Goal: Find specific page/section: Find specific page/section

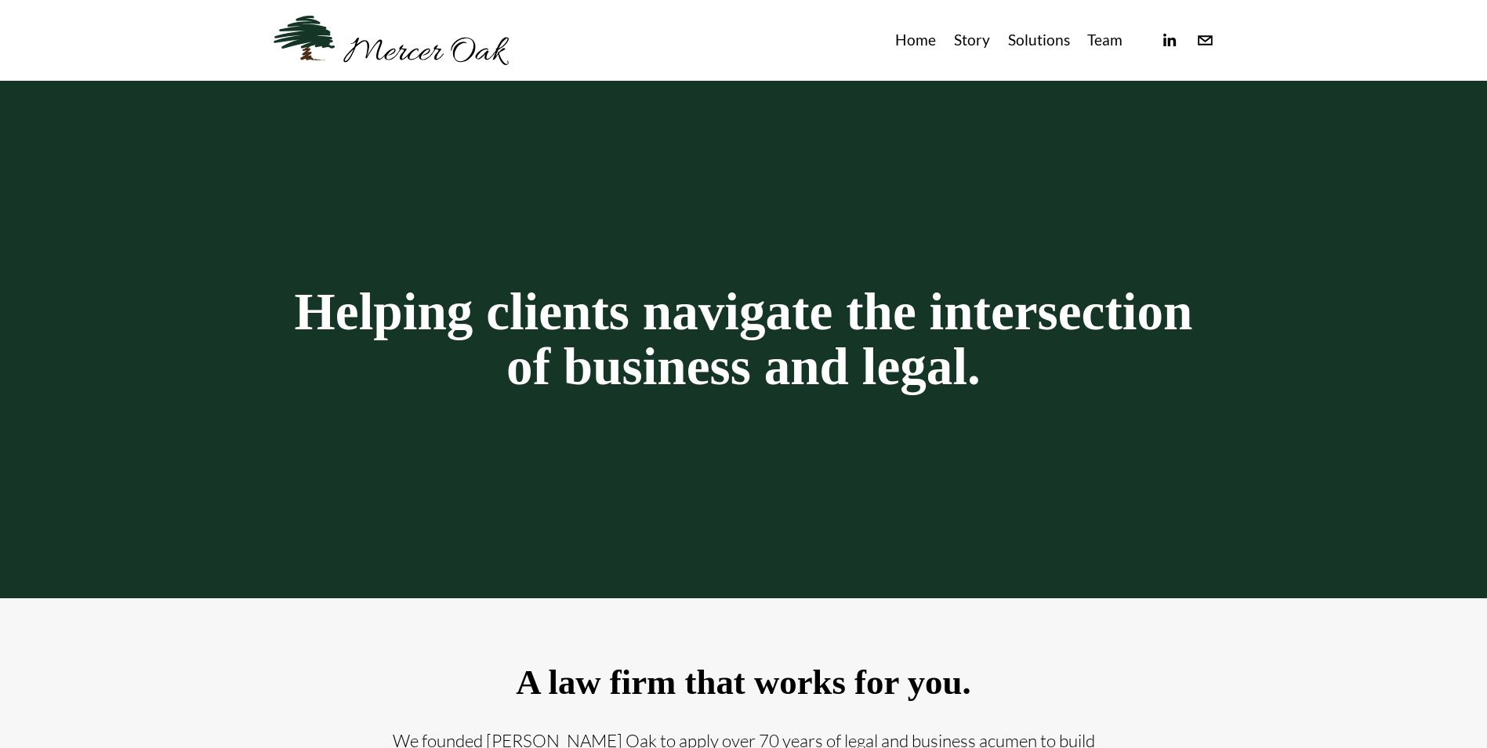
click at [1104, 43] on link "Team" at bounding box center [1104, 40] width 35 height 26
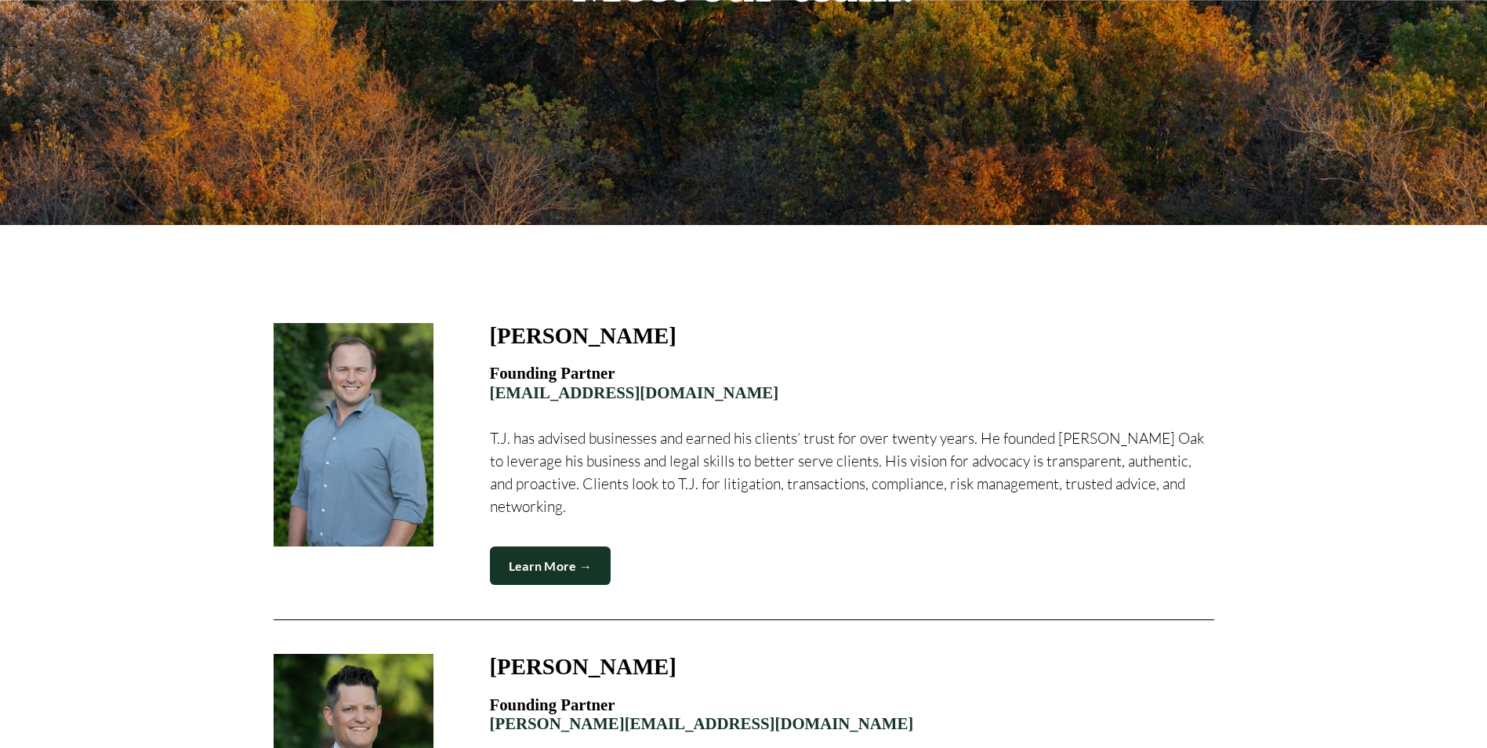
scroll to position [392, 0]
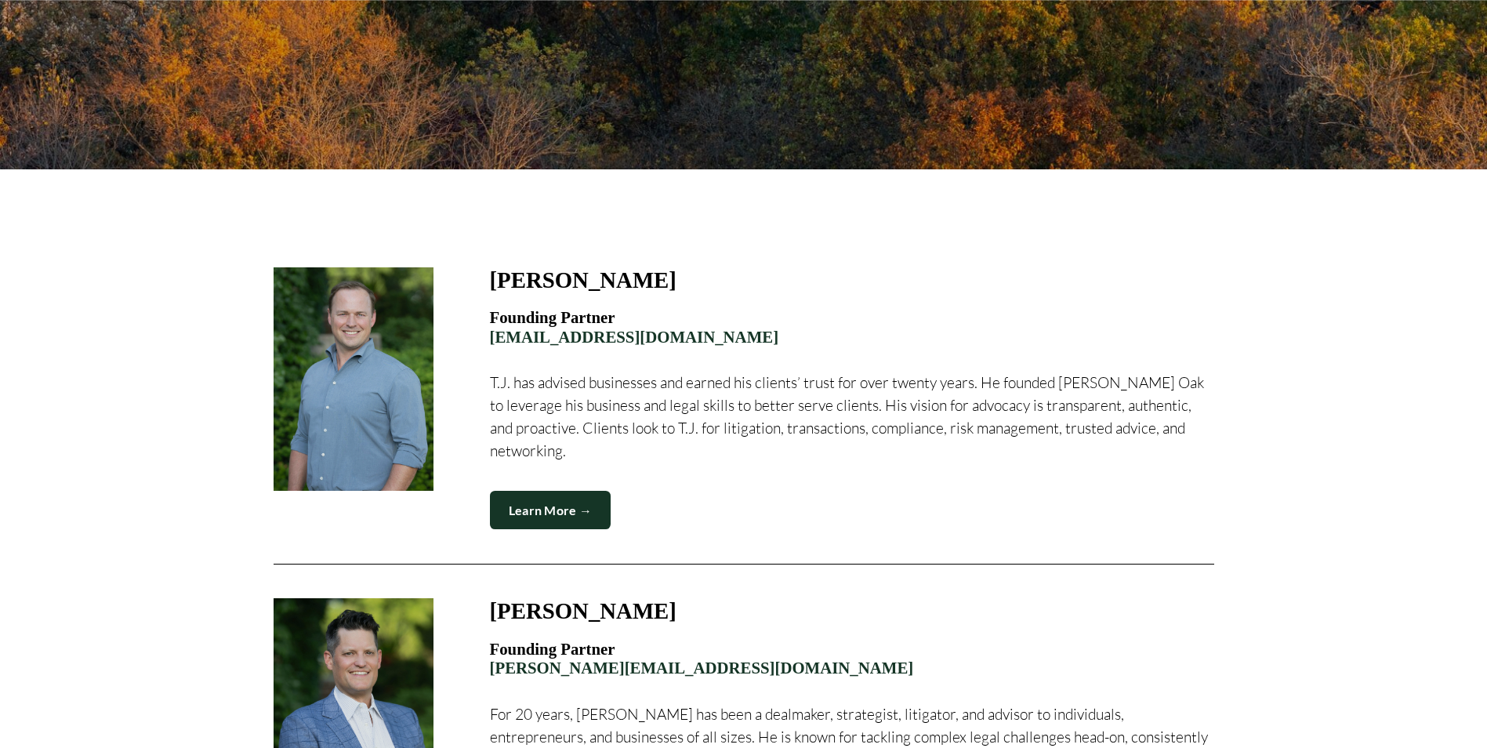
click at [568, 491] on link "Learn More →" at bounding box center [550, 510] width 121 height 38
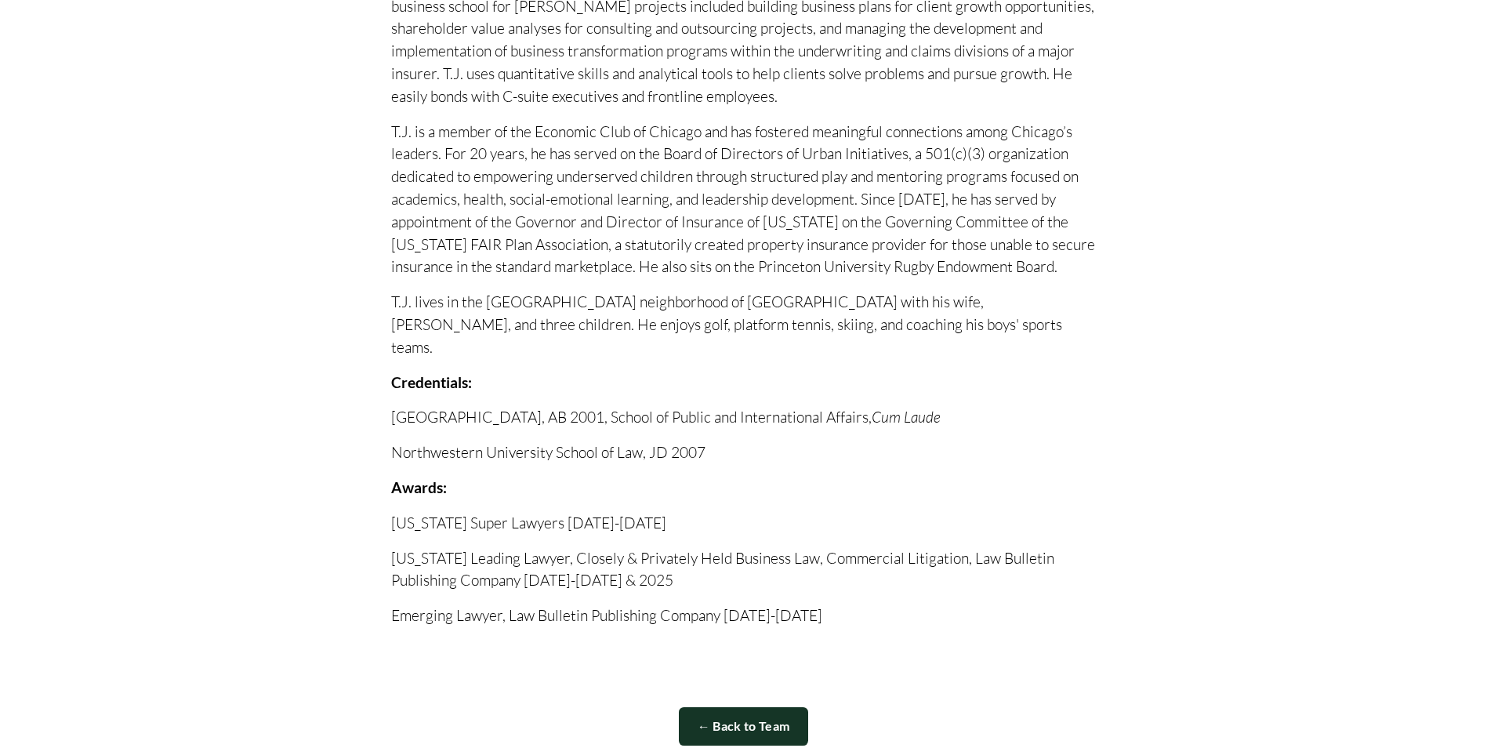
scroll to position [1176, 0]
